Goal: Task Accomplishment & Management: Manage account settings

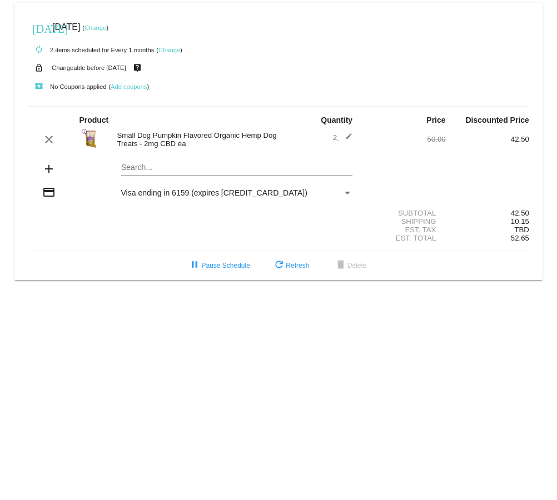
click at [106, 28] on link "Change" at bounding box center [95, 27] width 22 height 7
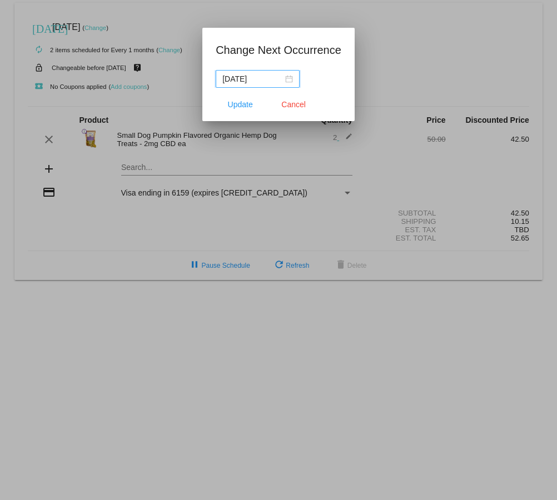
click at [267, 79] on input "[DATE]" at bounding box center [252, 79] width 61 height 12
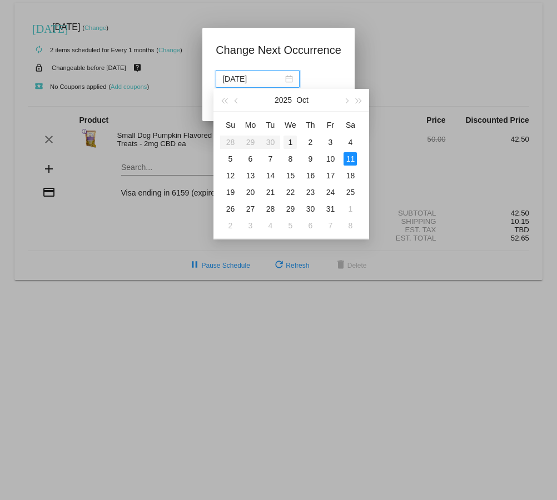
click at [290, 141] on div "1" at bounding box center [289, 142] width 13 height 13
type input "[DATE]"
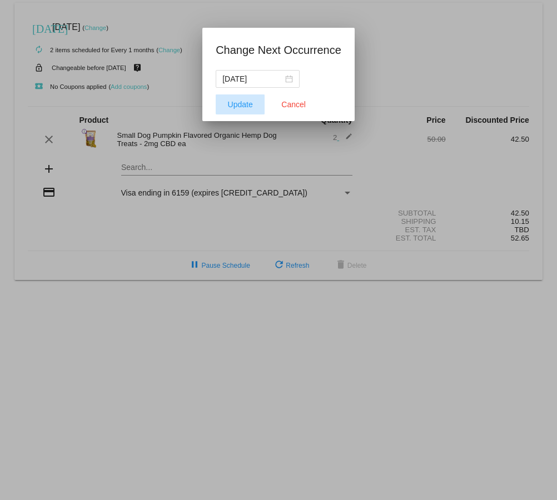
click at [239, 102] on span "Update" at bounding box center [240, 104] width 25 height 9
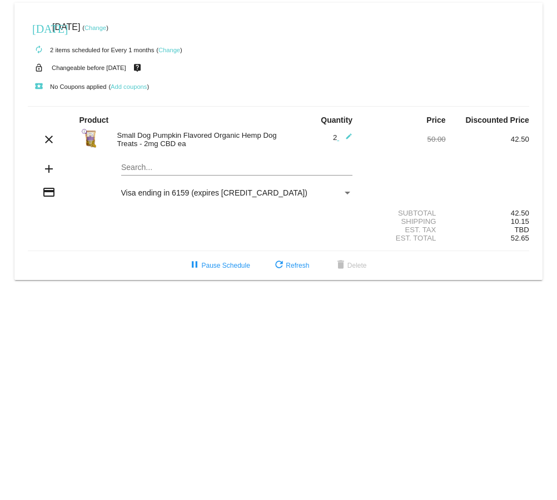
click at [147, 196] on span "Visa ending in 6159 (expires [CREDIT_CARD_DATA])" at bounding box center [214, 192] width 186 height 9
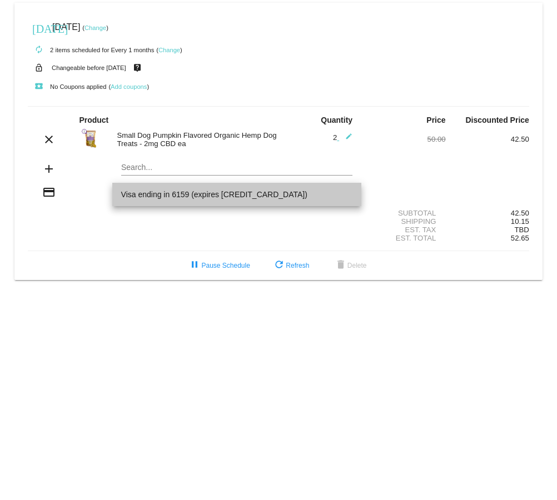
click at [147, 196] on span "Visa ending in 6159 (expires [CREDIT_CARD_DATA])" at bounding box center [237, 194] width 232 height 23
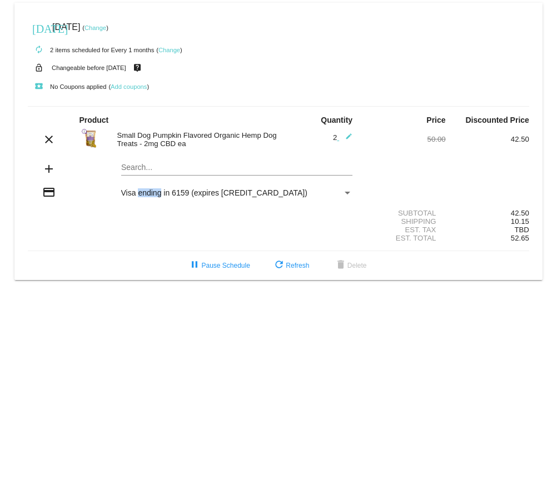
click at [147, 196] on span "Visa ending in 6159 (expires [CREDIT_CARD_DATA])" at bounding box center [214, 192] width 186 height 9
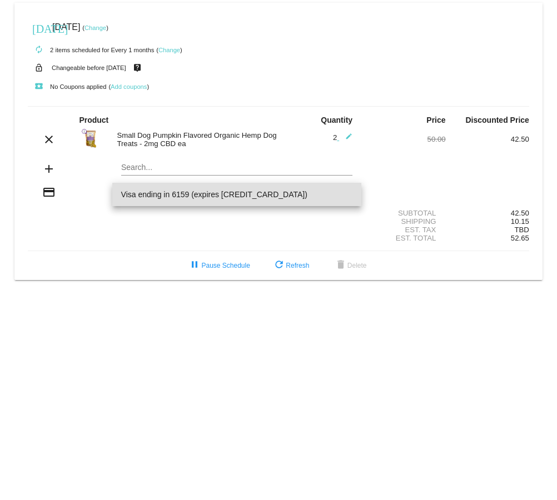
click at [147, 196] on span "Visa ending in 6159 (expires [CREDIT_CARD_DATA])" at bounding box center [237, 194] width 232 height 23
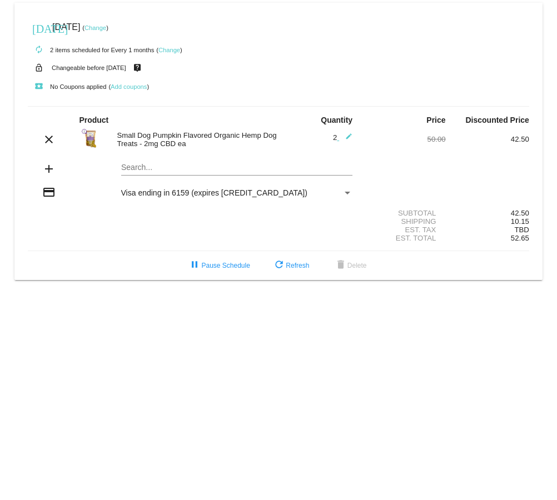
click at [347, 193] on div "Payment Method" at bounding box center [347, 193] width 6 height 3
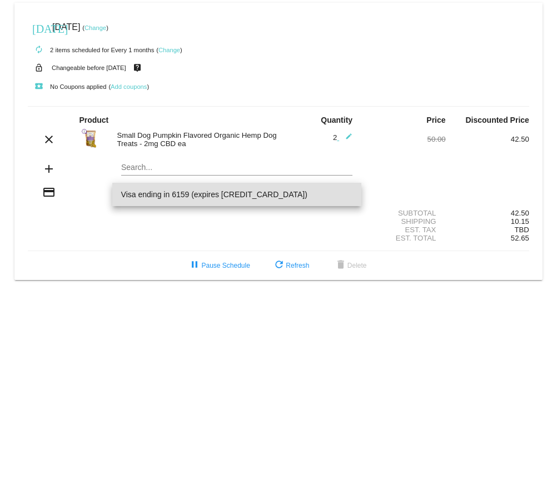
click at [347, 193] on span "Visa ending in 6159 (expires [CREDIT_CARD_DATA])" at bounding box center [237, 194] width 232 height 23
